Goal: Information Seeking & Learning: Learn about a topic

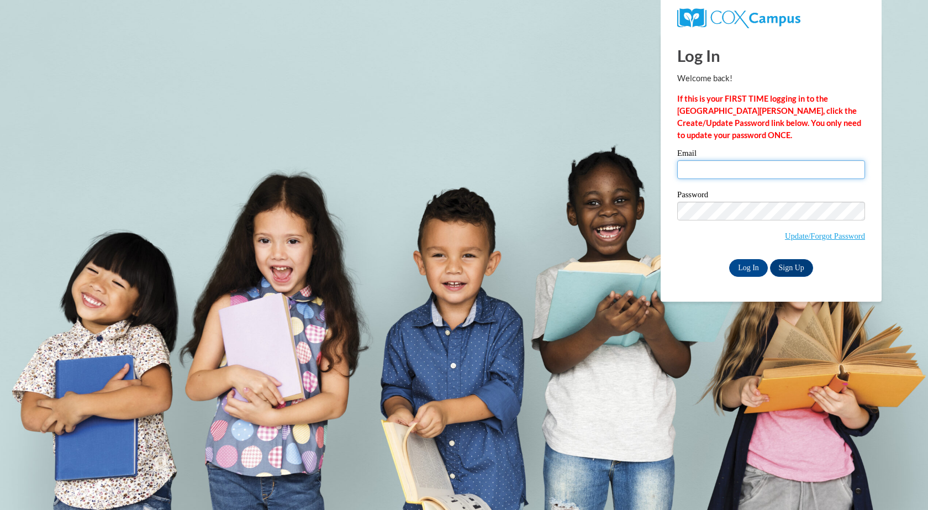
click at [729, 172] on input "Email" at bounding box center [771, 169] width 188 height 19
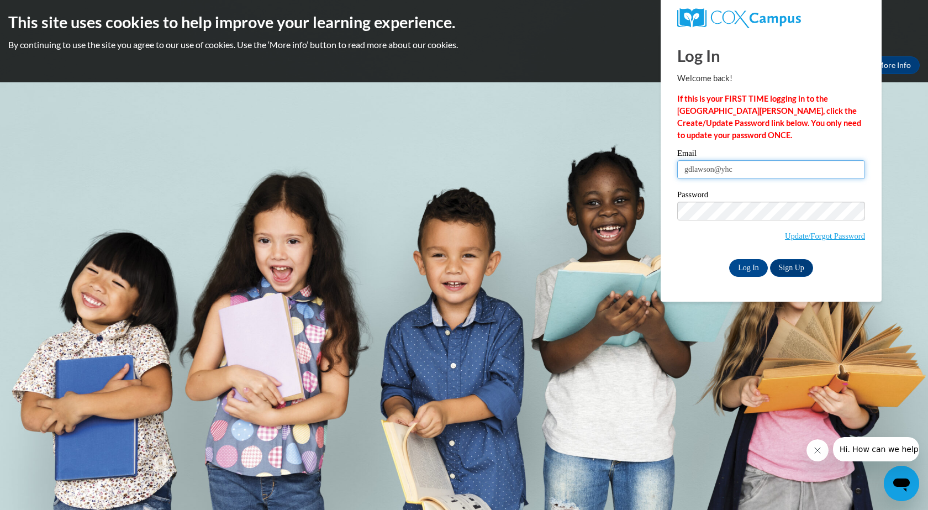
type input "gdlawson@yhc.edu"
click at [763, 266] on input "Log In" at bounding box center [748, 268] width 39 height 18
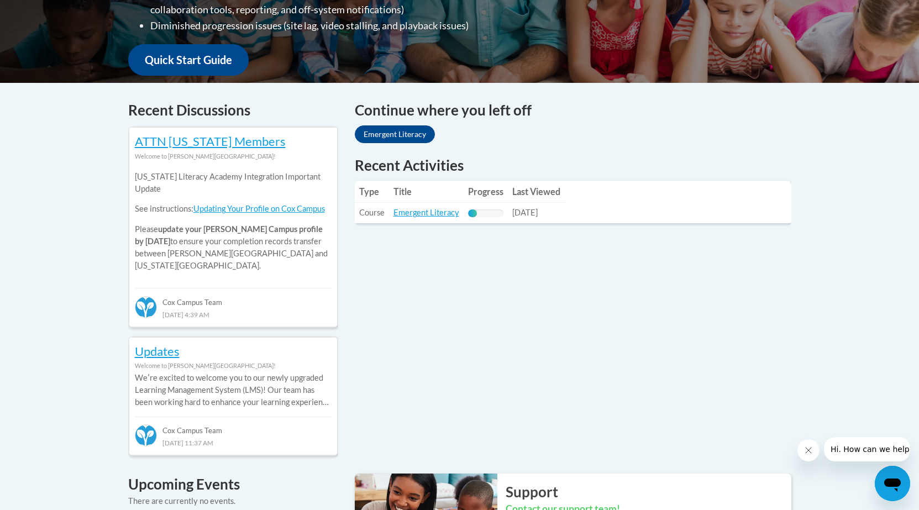
scroll to position [387, 0]
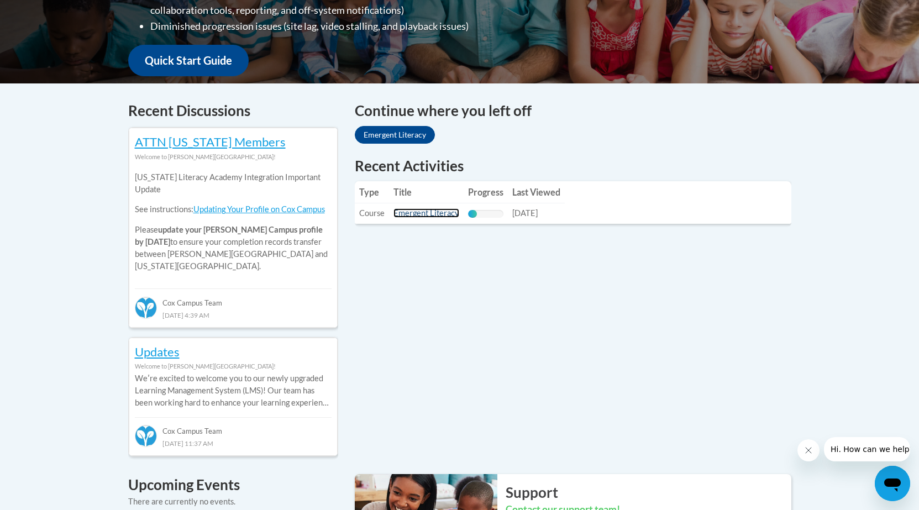
click at [412, 212] on link "Emergent Literacy" at bounding box center [426, 212] width 66 height 9
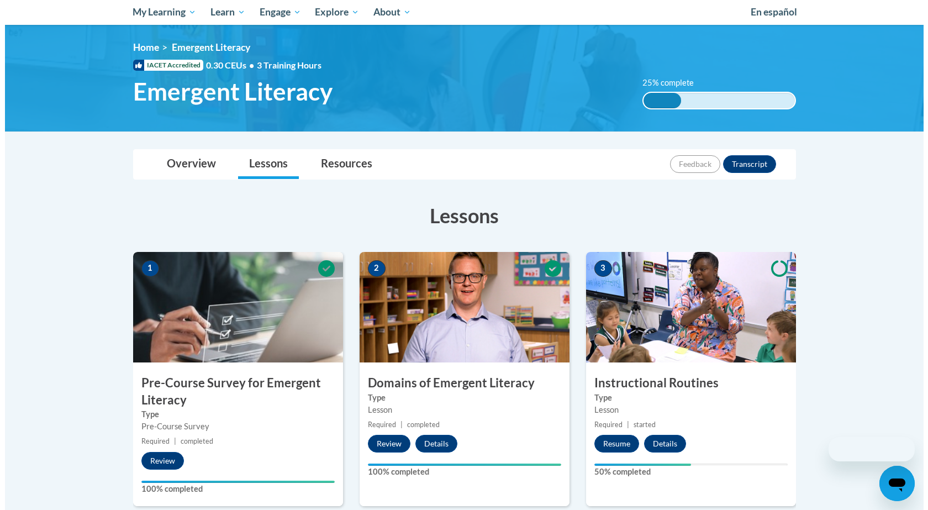
scroll to position [221, 0]
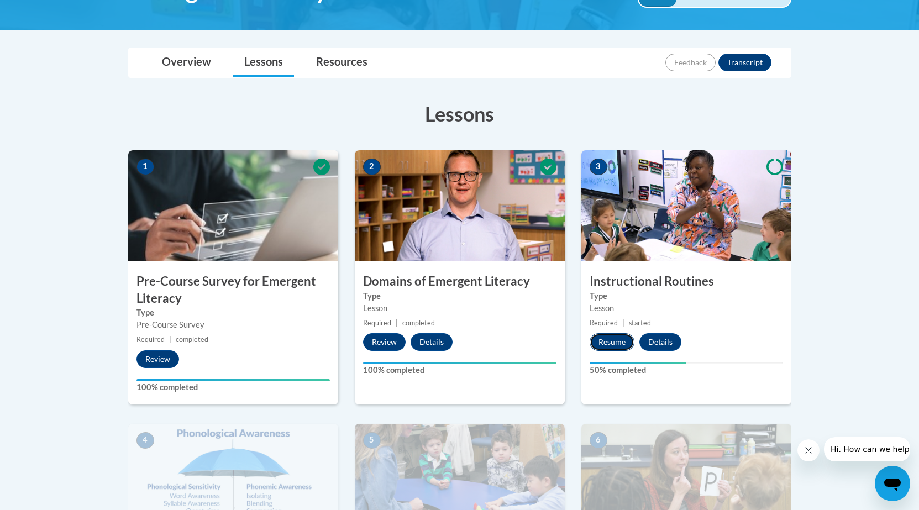
click at [604, 340] on button "Resume" at bounding box center [612, 342] width 45 height 18
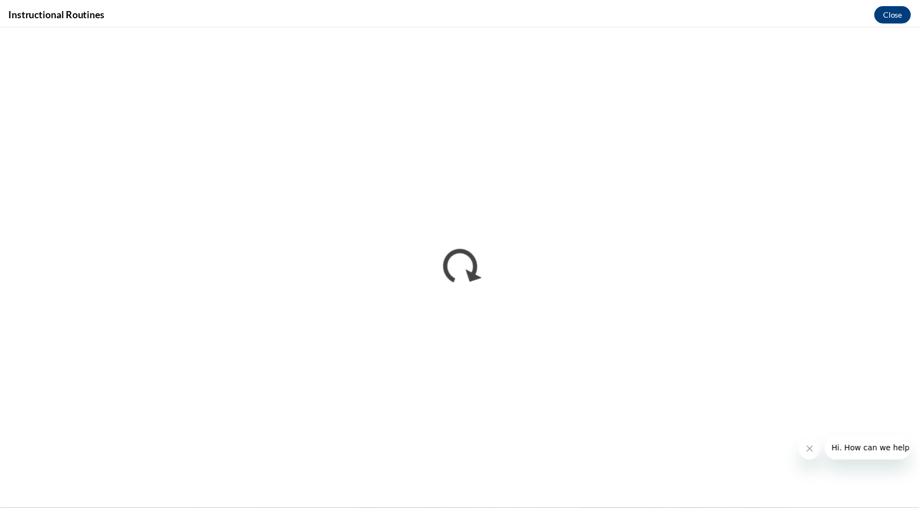
scroll to position [0, 0]
click at [897, 14] on button "Close" at bounding box center [901, 12] width 37 height 18
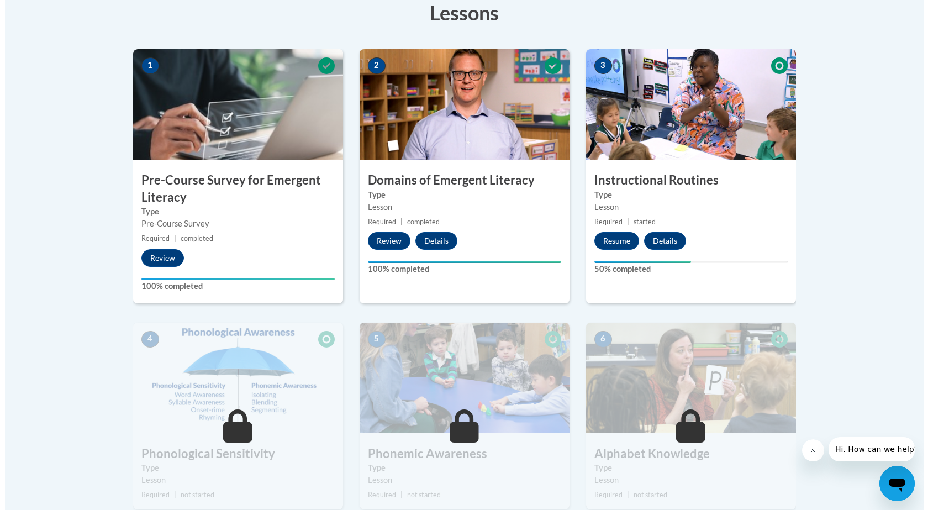
scroll to position [332, 0]
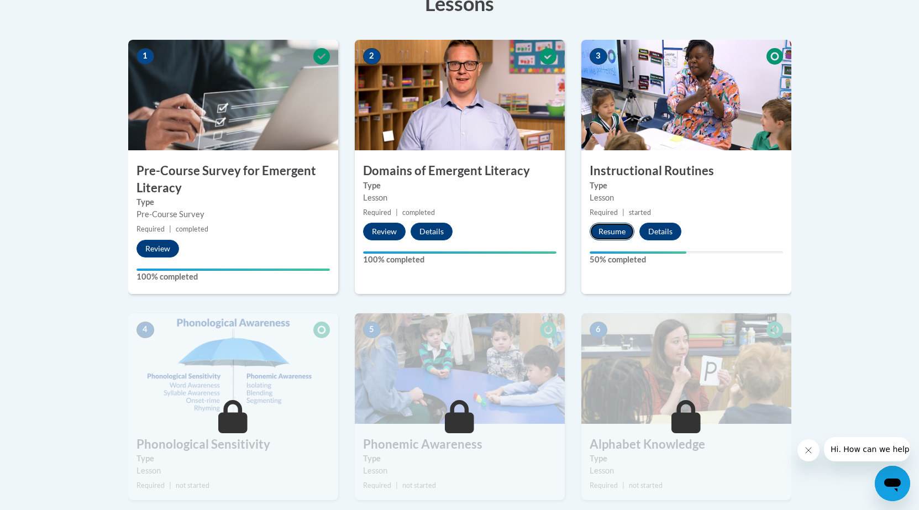
click at [616, 231] on button "Resume" at bounding box center [612, 232] width 45 height 18
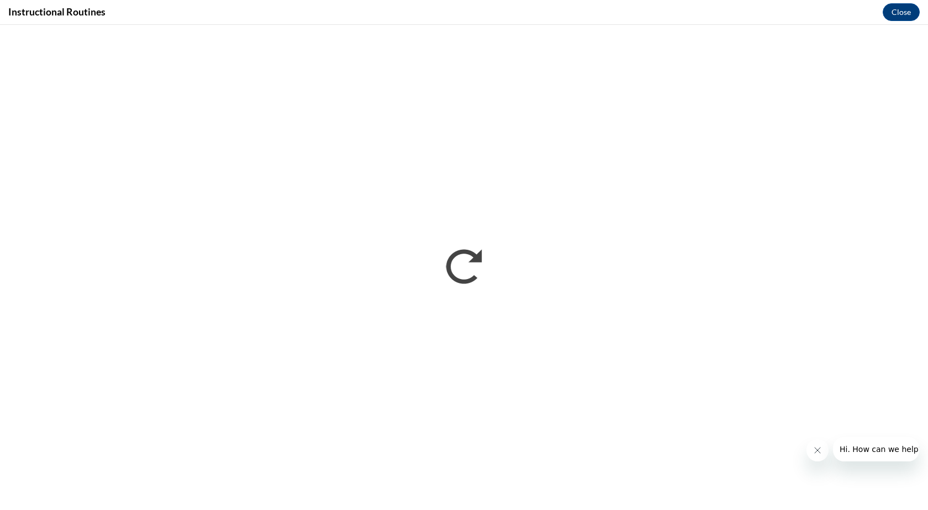
scroll to position [0, 0]
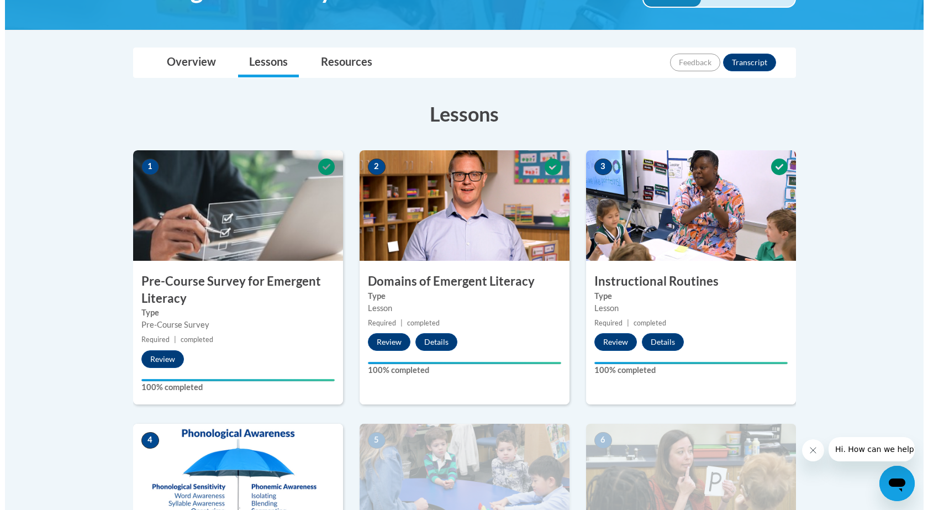
scroll to position [387, 0]
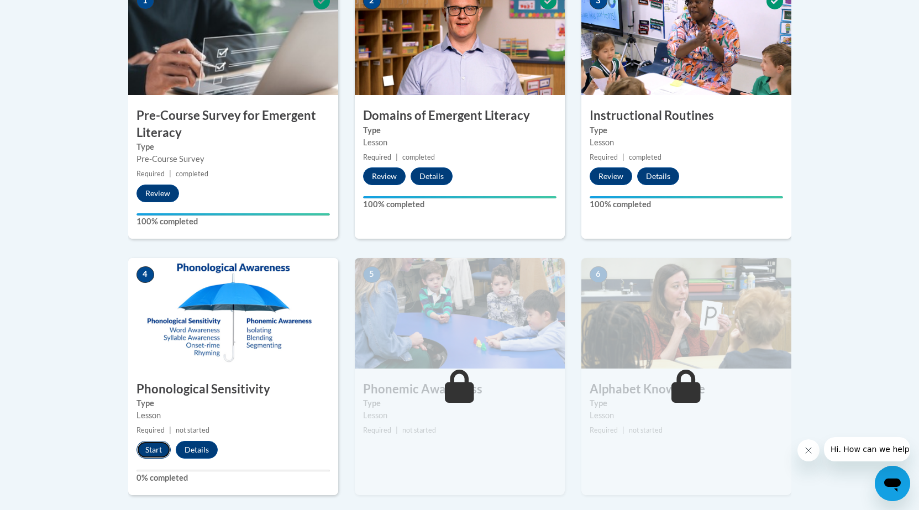
click at [141, 458] on button "Start" at bounding box center [153, 450] width 34 height 18
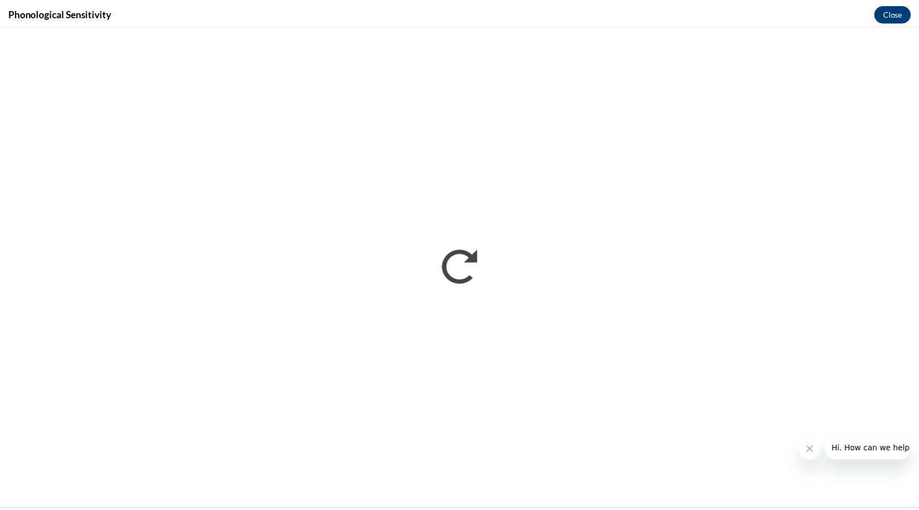
scroll to position [0, 0]
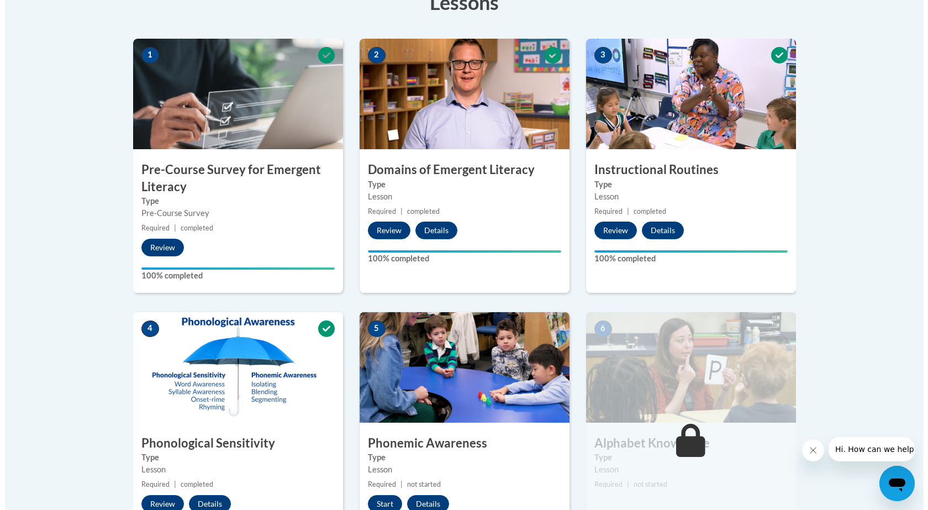
scroll to position [497, 0]
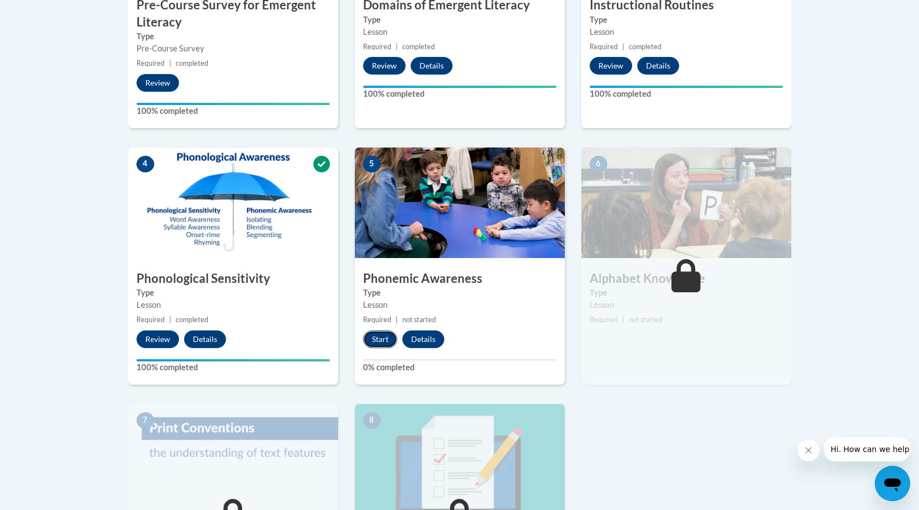
click at [379, 334] on button "Start" at bounding box center [380, 339] width 34 height 18
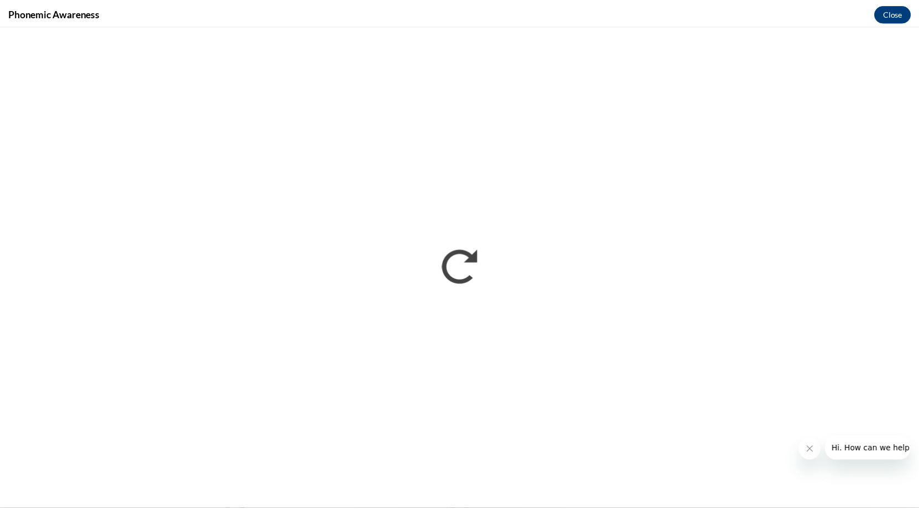
scroll to position [0, 0]
click at [906, 18] on button "Close" at bounding box center [901, 12] width 37 height 18
